Goal: Information Seeking & Learning: Check status

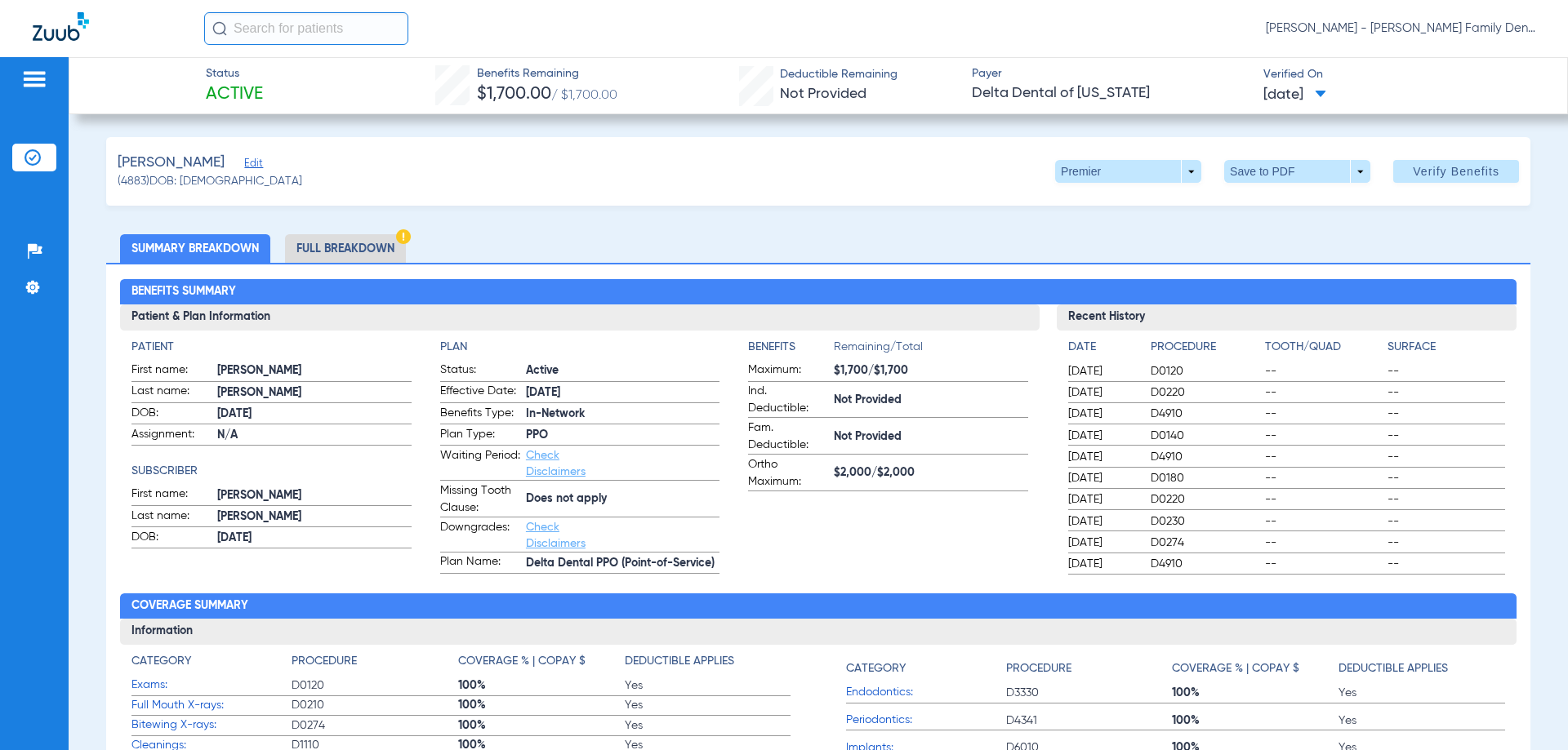
click at [251, 34] on input "text" at bounding box center [306, 28] width 204 height 33
click at [278, 38] on input "[PERSON_NAME]" at bounding box center [306, 28] width 204 height 33
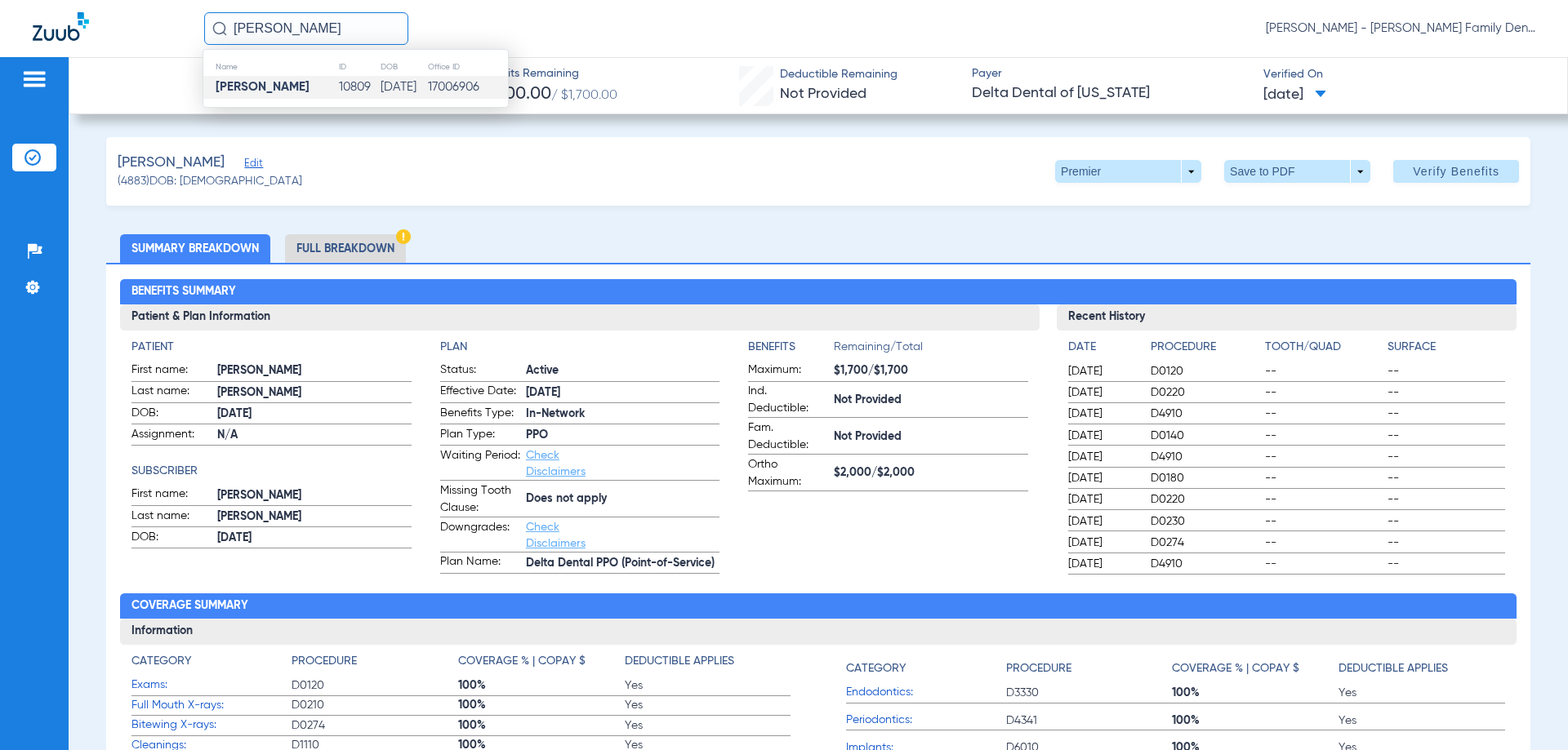
click at [385, 79] on td "[DATE]" at bounding box center [404, 87] width 48 height 23
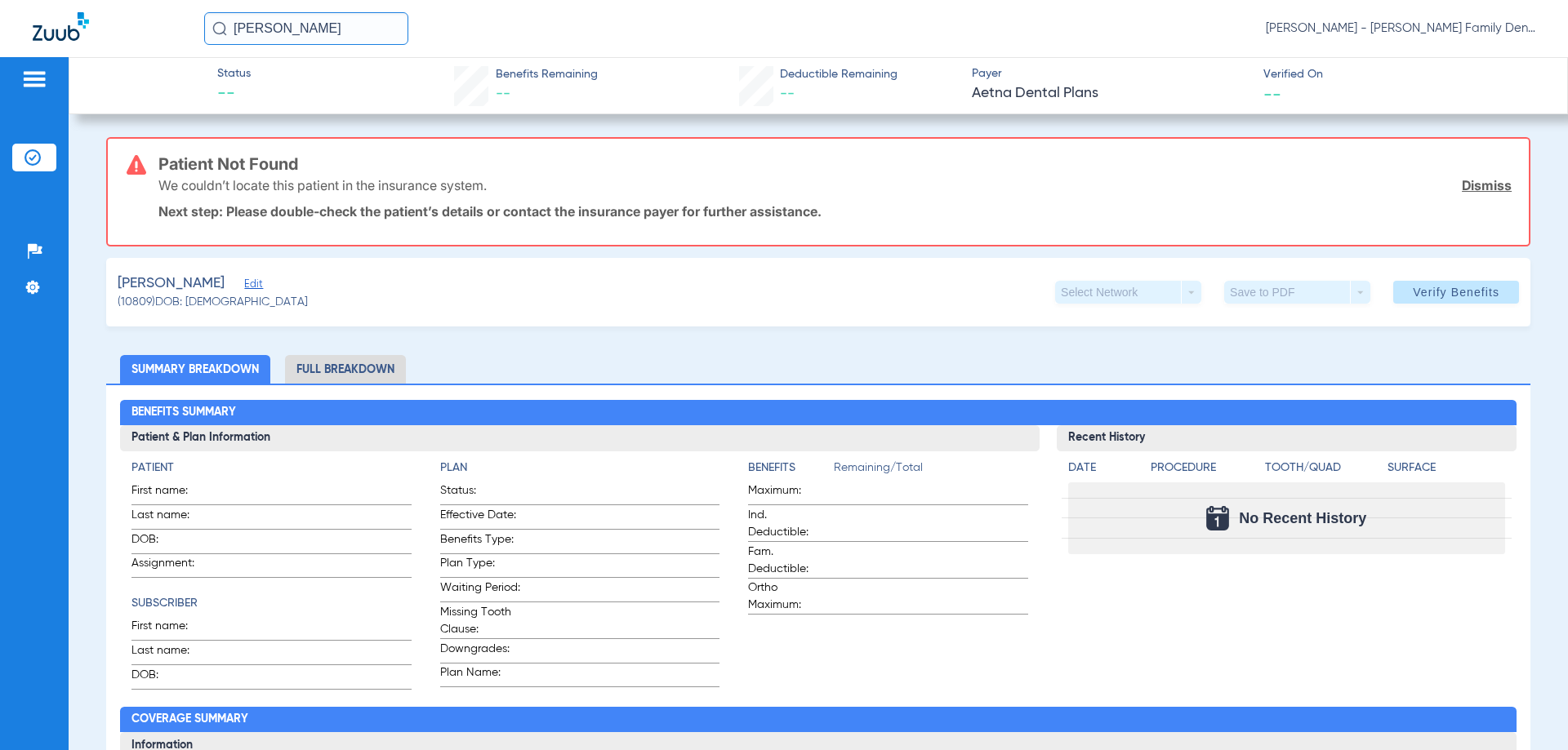
drag, startPoint x: 298, startPoint y: 36, endPoint x: 0, endPoint y: 33, distance: 298.0
click at [0, 33] on div "[PERSON_NAME] [PERSON_NAME] - [PERSON_NAME] Family Dentistry" at bounding box center [784, 28] width 1568 height 57
click at [356, 33] on input "[PERSON_NAME]" at bounding box center [306, 28] width 204 height 33
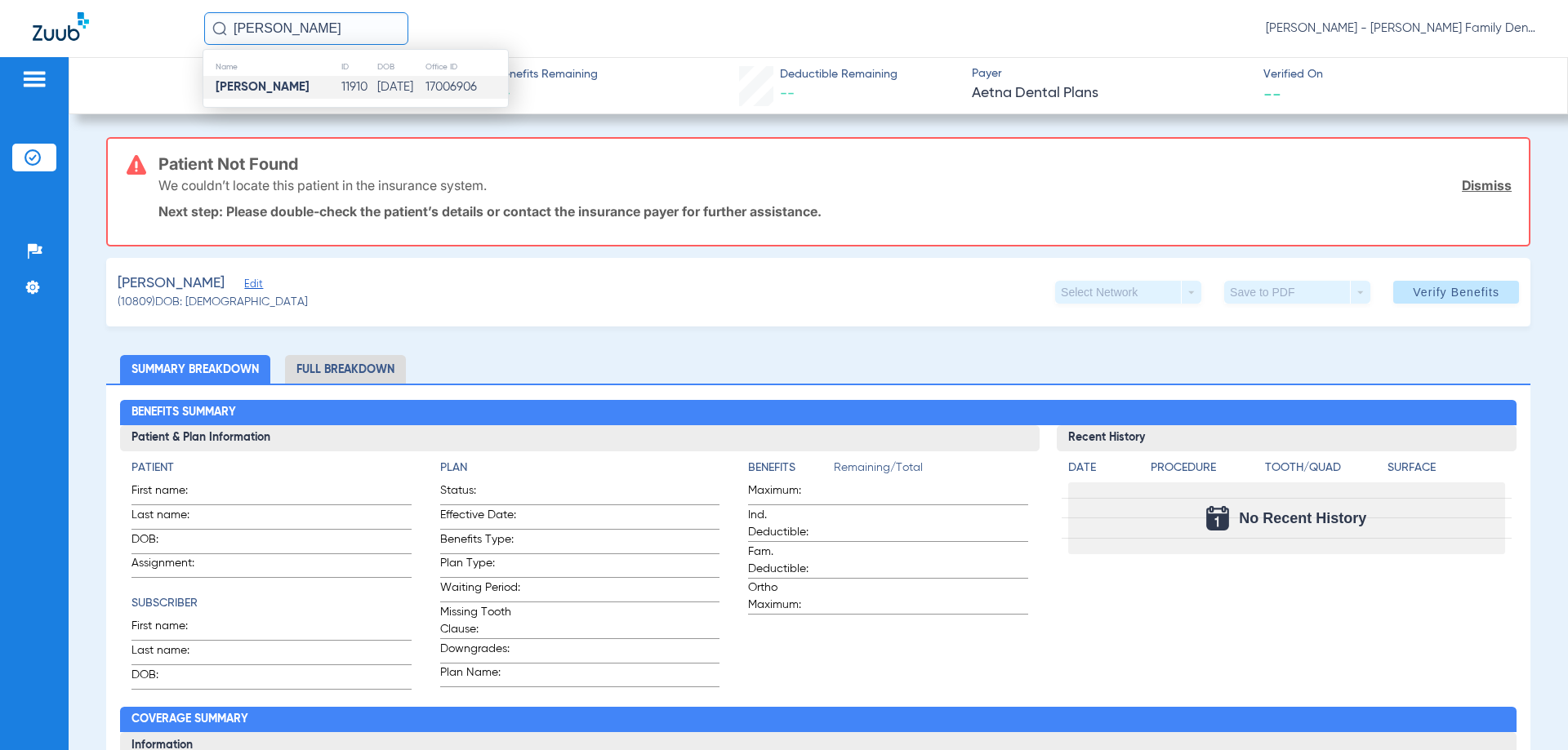
click at [255, 84] on strong "[PERSON_NAME]" at bounding box center [262, 86] width 94 height 12
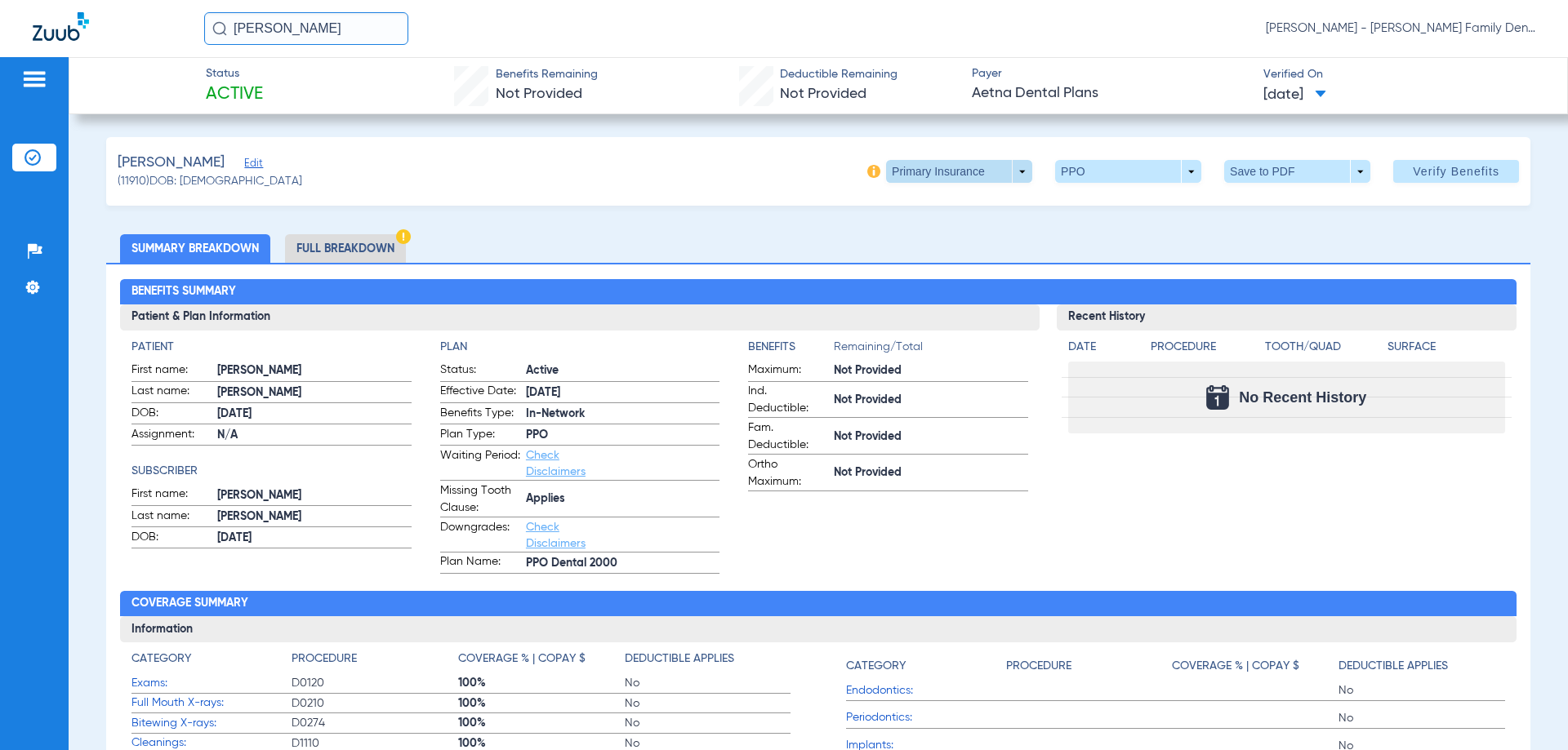
click at [1008, 171] on span at bounding box center [959, 171] width 147 height 23
click at [941, 233] on span "Secondary Insurance" at bounding box center [942, 236] width 108 height 11
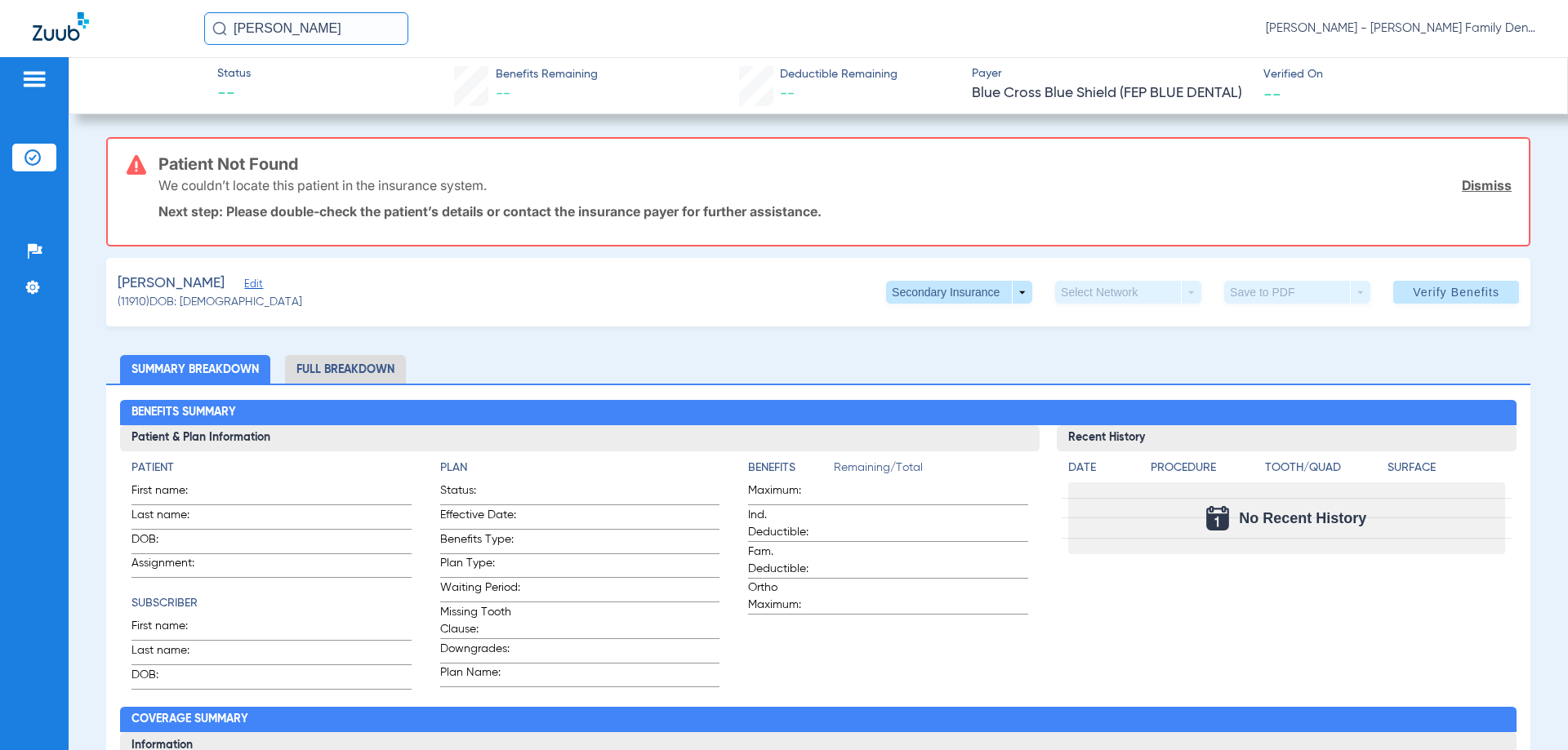
drag, startPoint x: 350, startPoint y: 17, endPoint x: 0, endPoint y: 60, distance: 352.6
click at [0, 60] on app-portal-wrapper "[PERSON_NAME] [PERSON_NAME] - [PERSON_NAME] Family Dentistry Patients Insurance…" at bounding box center [784, 404] width 1568 height 808
type input "[PERSON_NAME]"
click at [337, 37] on input "[PERSON_NAME]" at bounding box center [306, 28] width 204 height 33
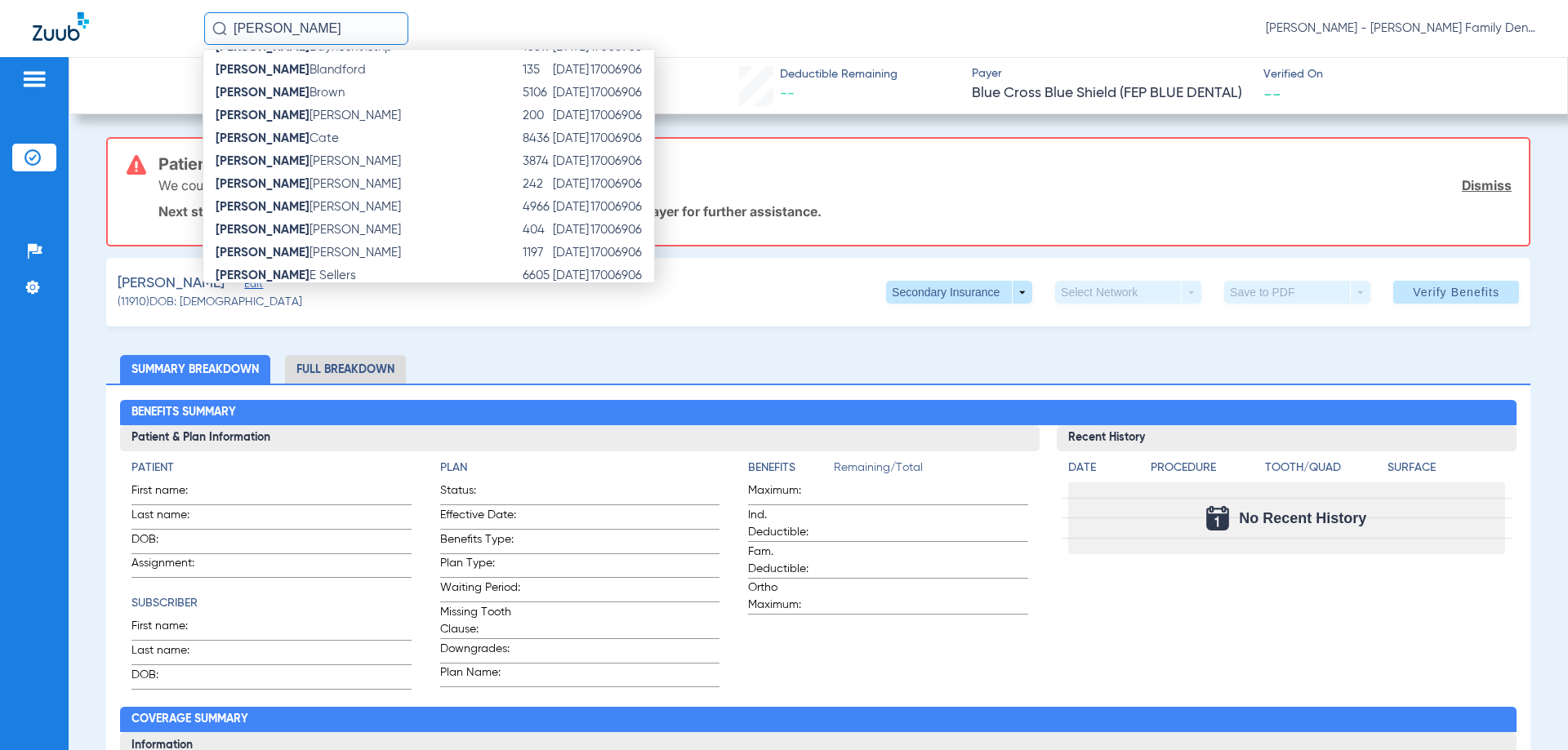
scroll to position [259, 0]
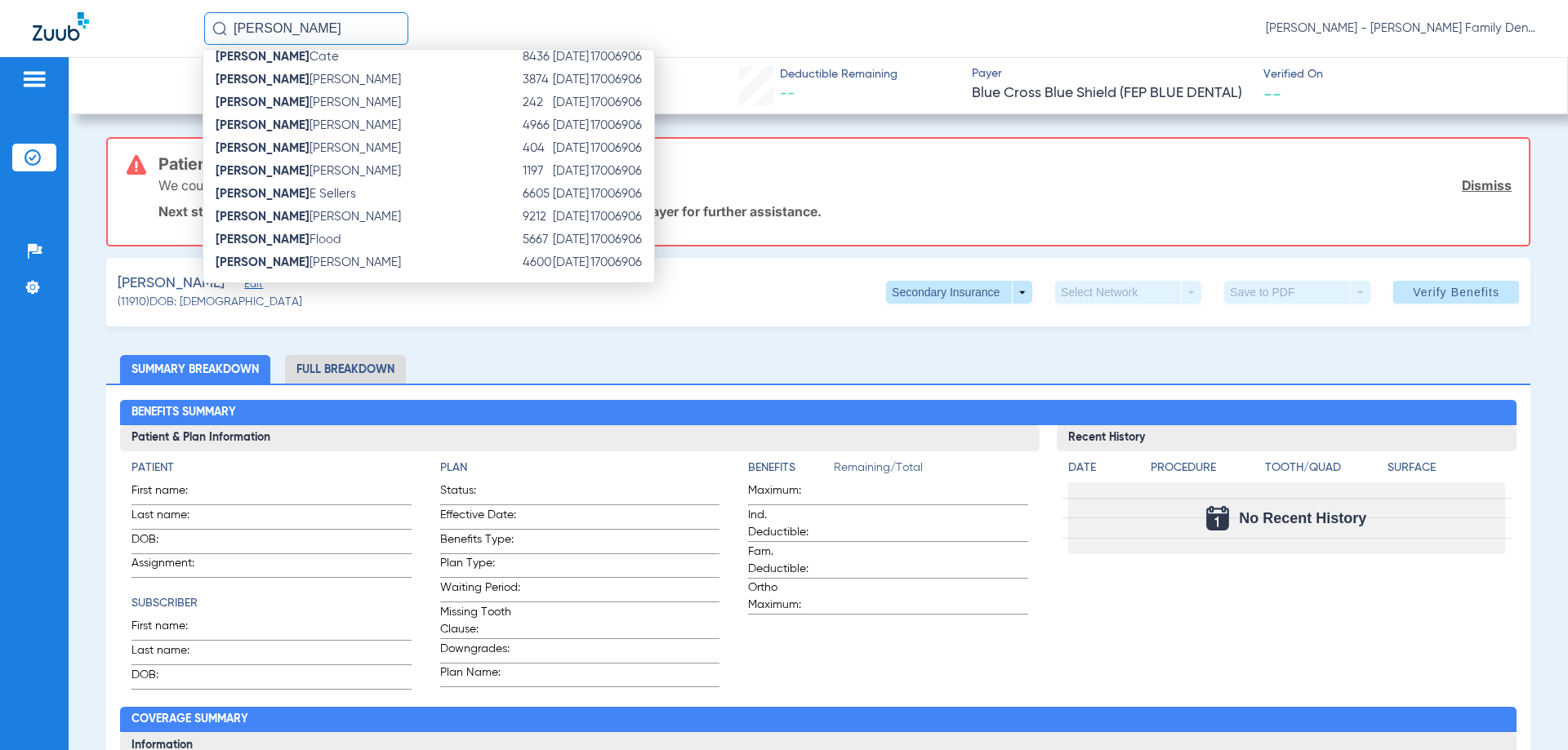
click at [278, 31] on input "[PERSON_NAME]" at bounding box center [306, 28] width 204 height 33
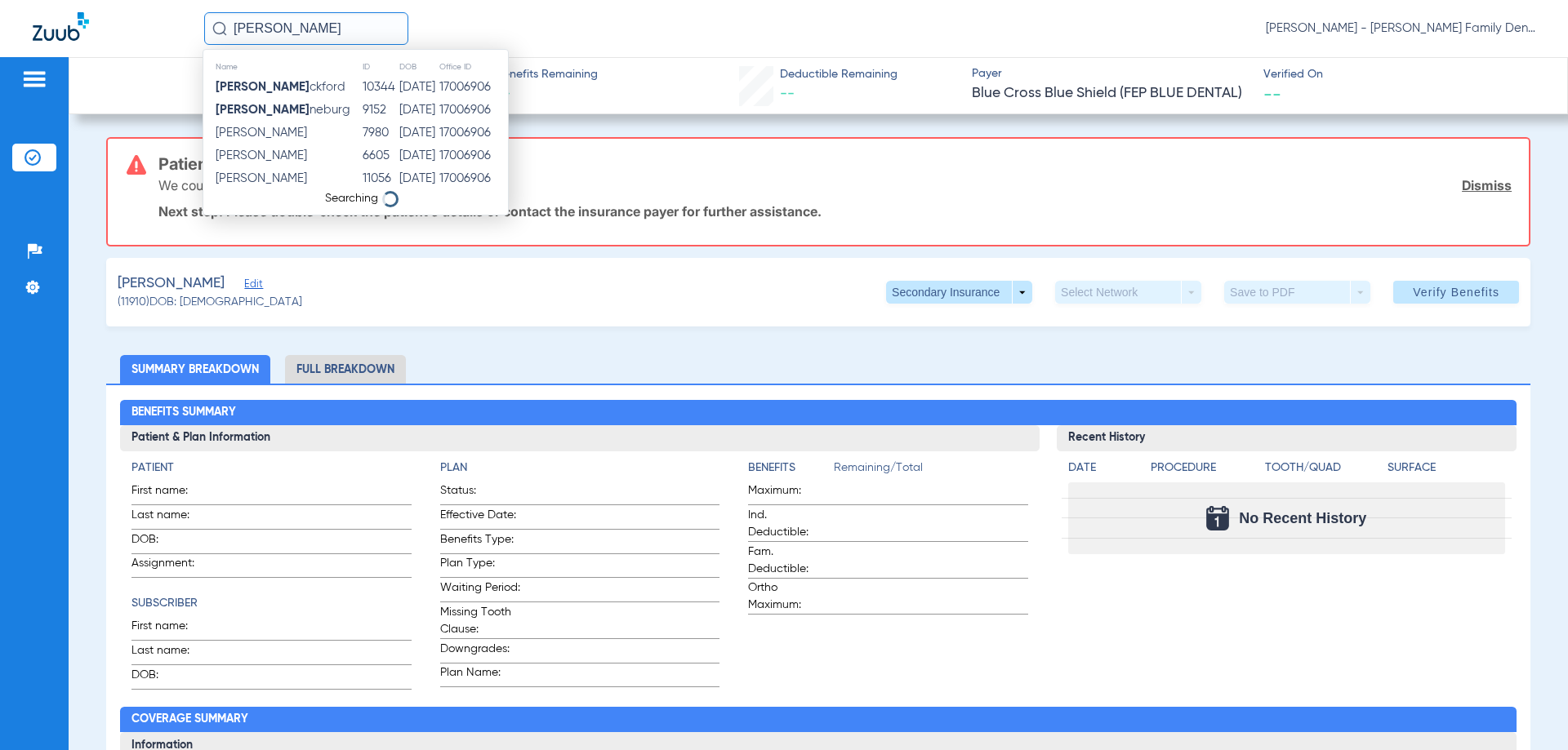
scroll to position [0, 0]
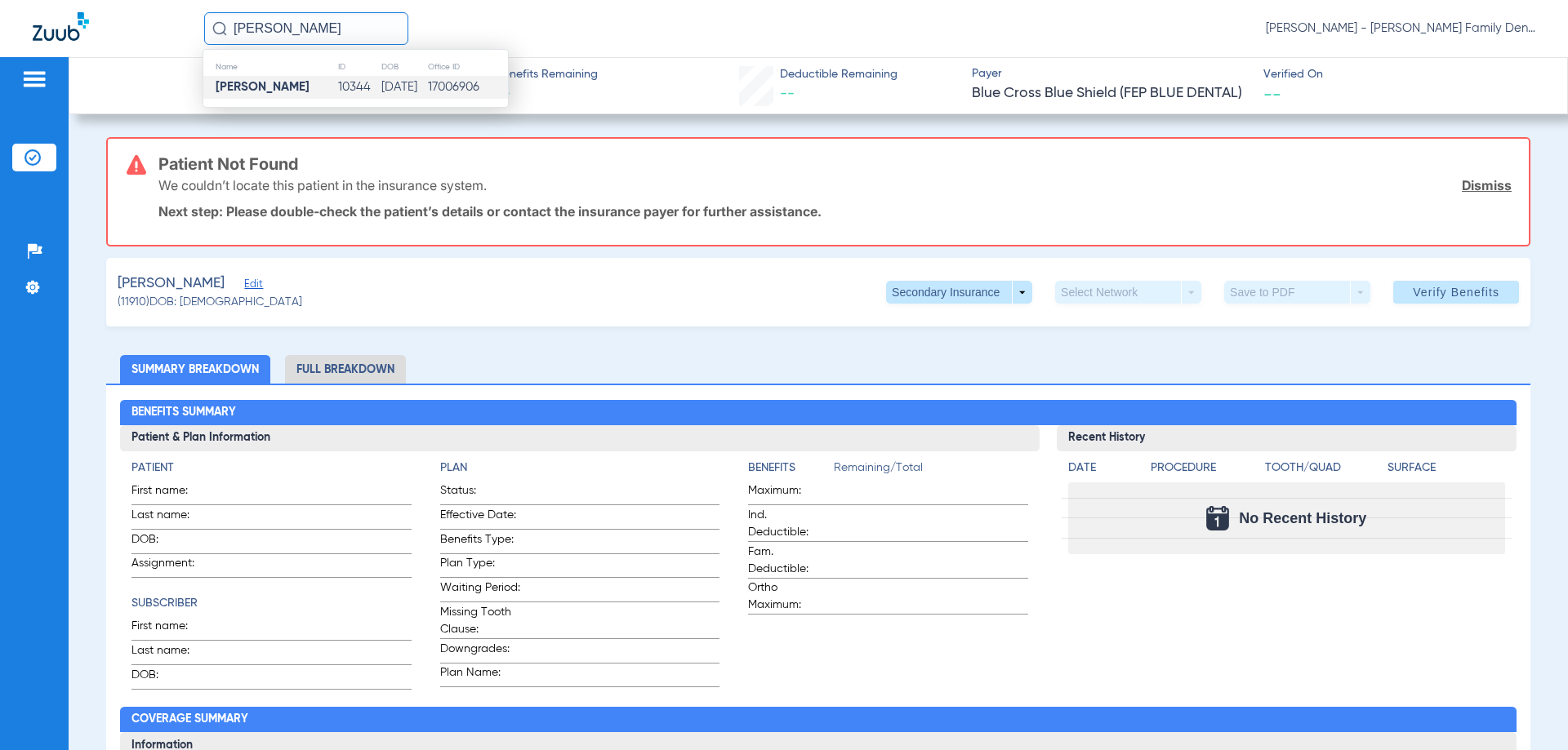
click at [270, 91] on strong "[PERSON_NAME]" at bounding box center [262, 86] width 94 height 12
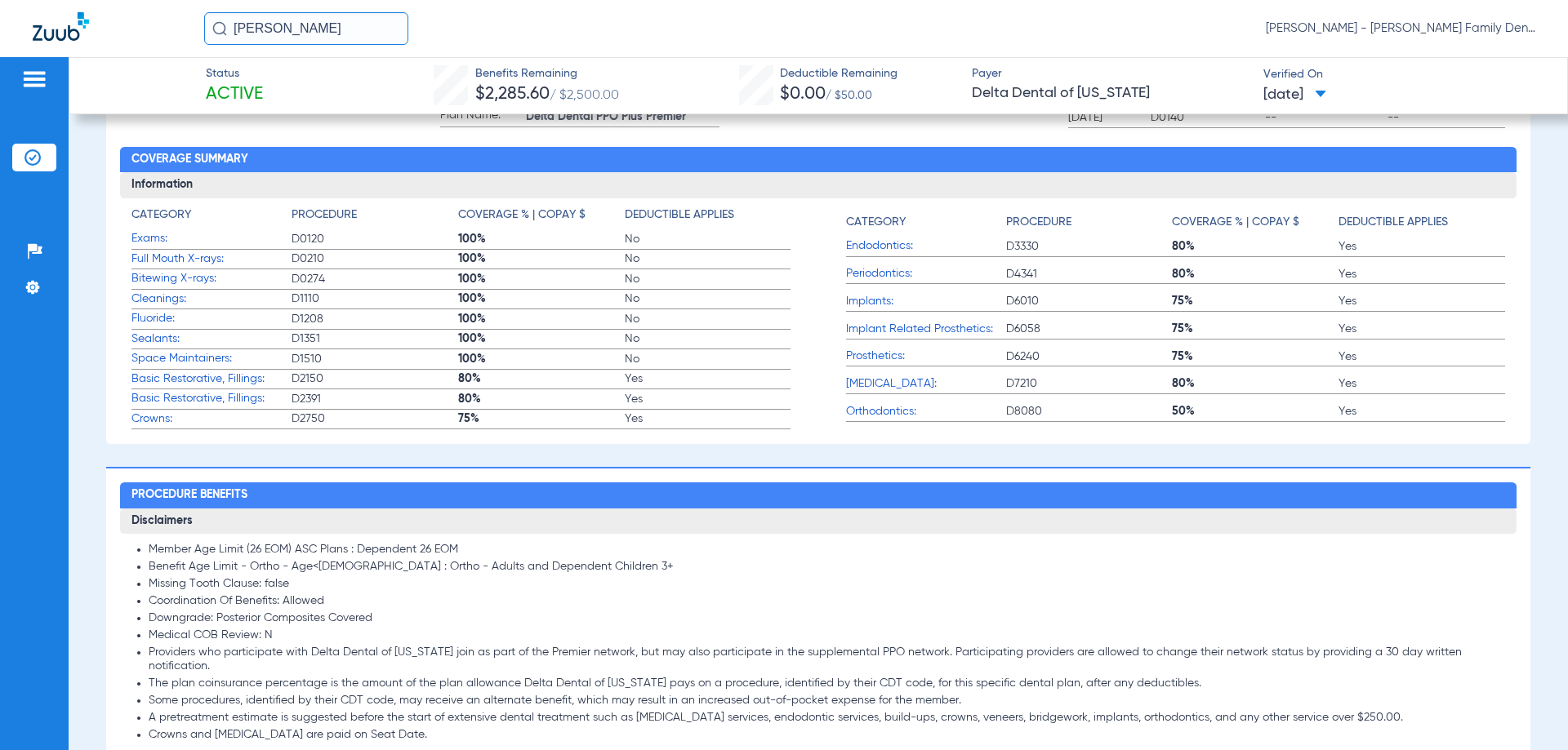
scroll to position [571, 0]
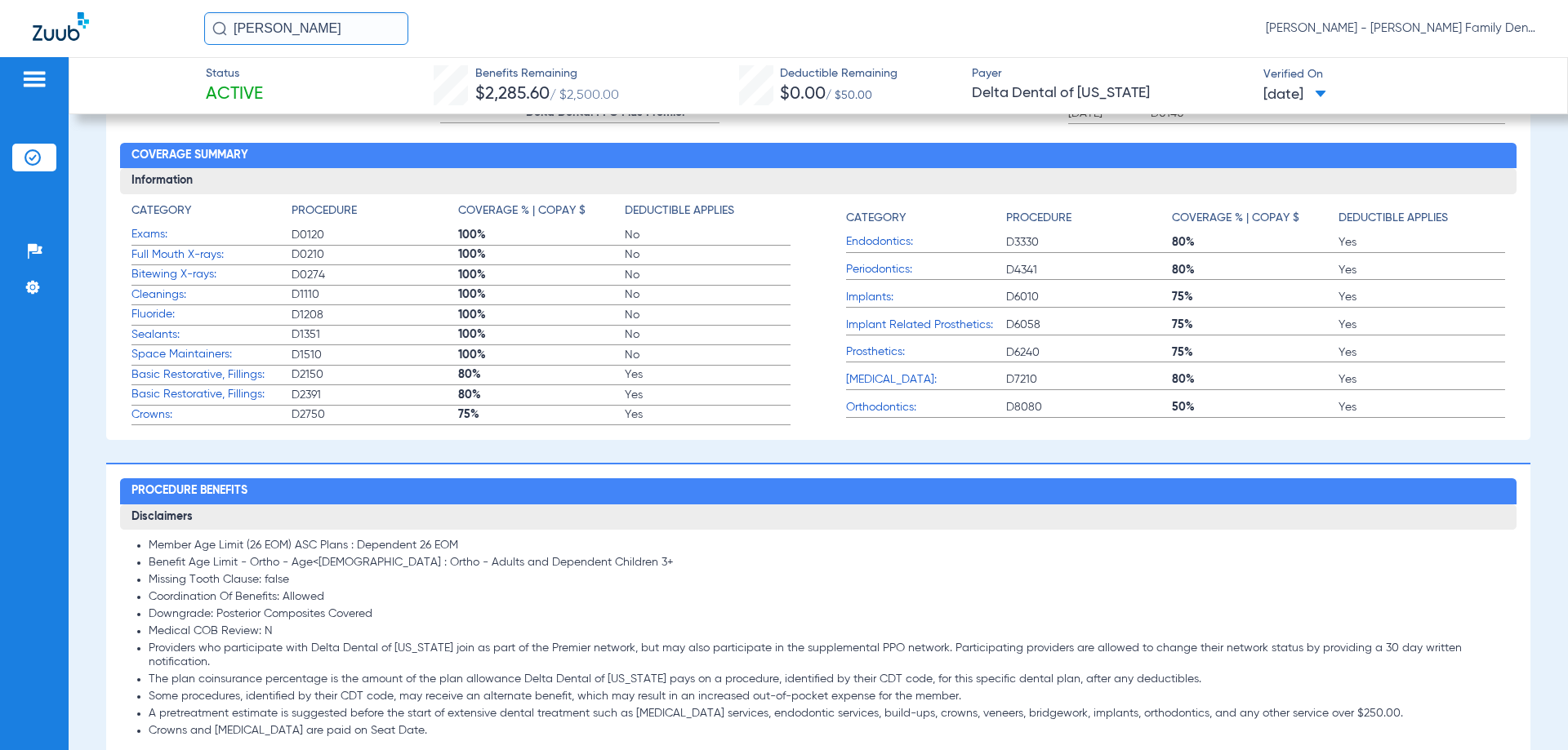
click at [163, 299] on span "Cleanings:" at bounding box center [212, 295] width 160 height 17
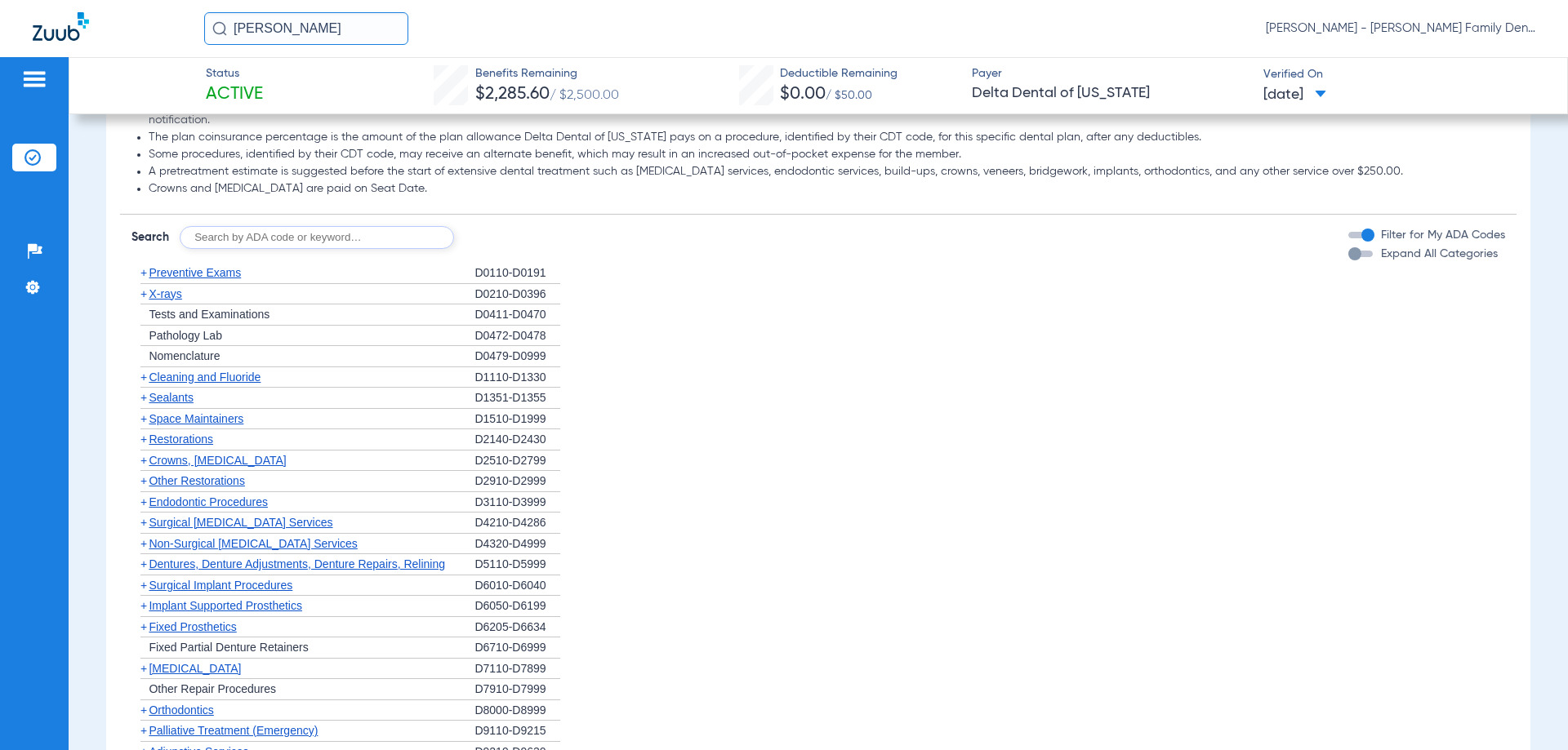
scroll to position [1143, 0]
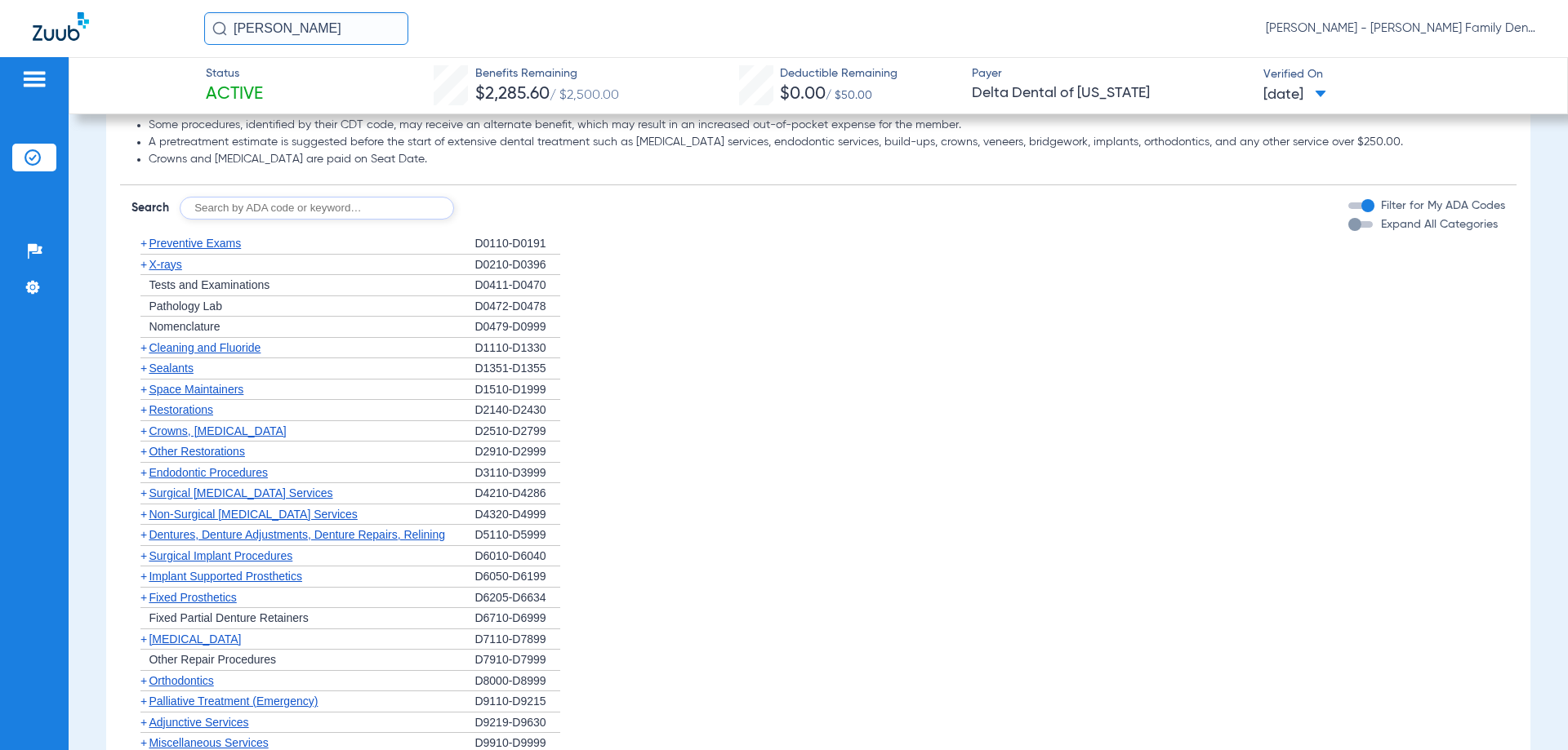
click at [223, 350] on span "Cleaning and Fluoride" at bounding box center [204, 348] width 112 height 13
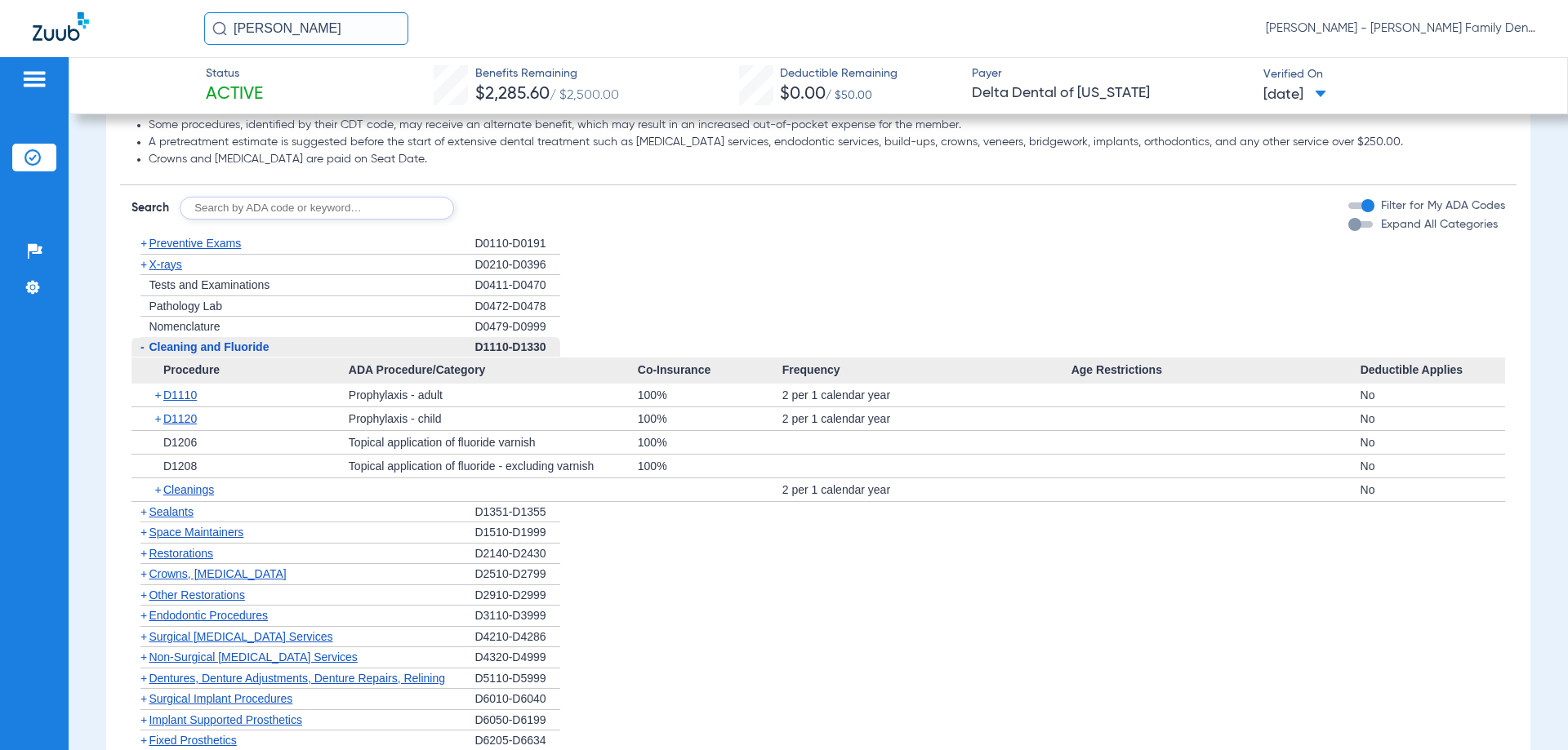
drag, startPoint x: 334, startPoint y: 34, endPoint x: 0, endPoint y: 17, distance: 334.4
click at [0, 17] on div "[PERSON_NAME] [PERSON_NAME] - [PERSON_NAME] Family Dentistry" at bounding box center [784, 28] width 1568 height 57
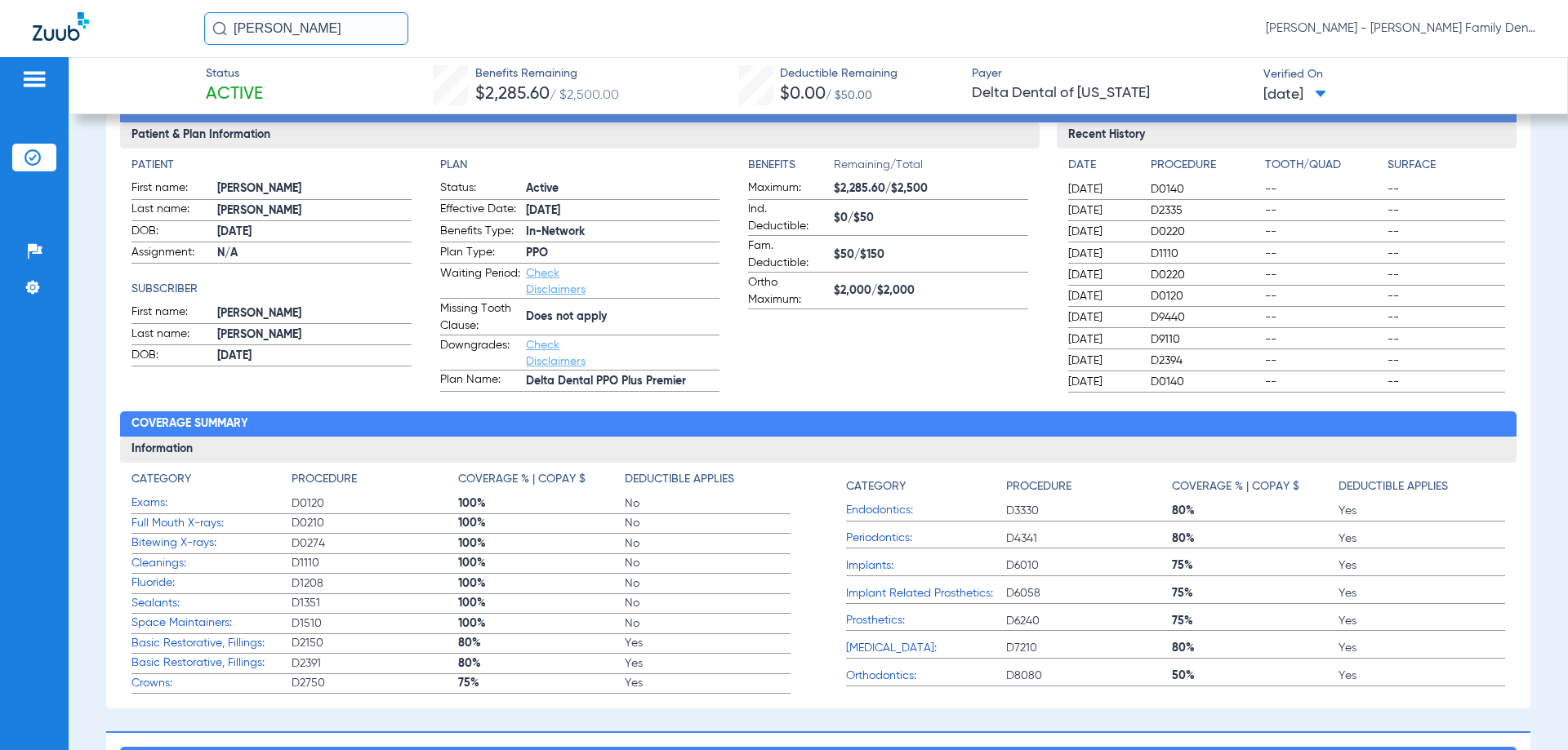
scroll to position [163, 0]
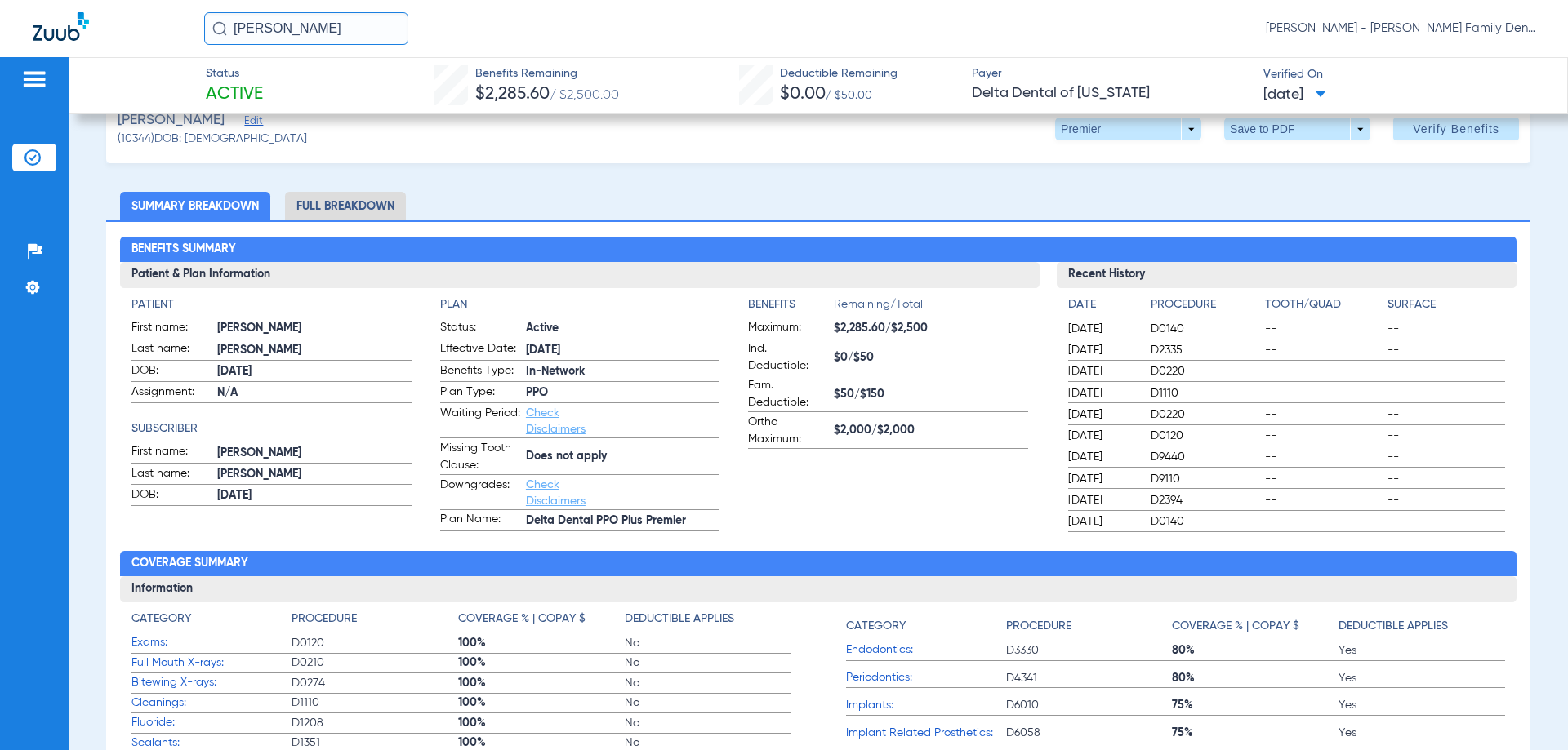
type input "[PERSON_NAME]"
click at [1182, 417] on span "D0220" at bounding box center [1204, 415] width 109 height 16
click at [1174, 396] on span "D1110" at bounding box center [1204, 394] width 109 height 16
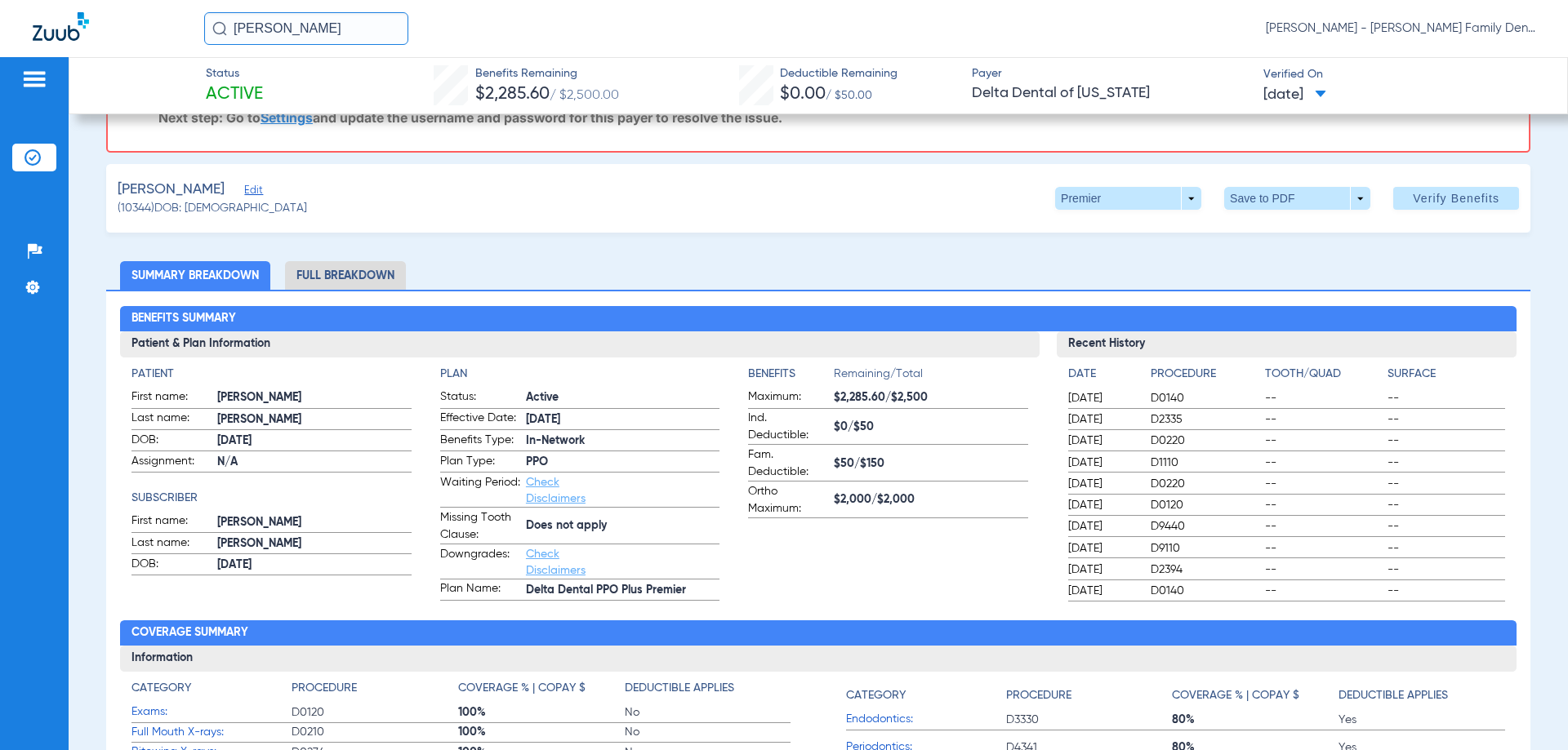
scroll to position [0, 0]
